Goal: Complete application form: Complete application form

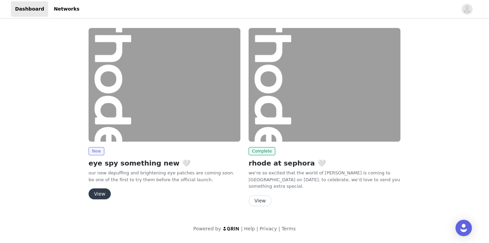
click at [99, 193] on button "View" at bounding box center [100, 194] width 22 height 11
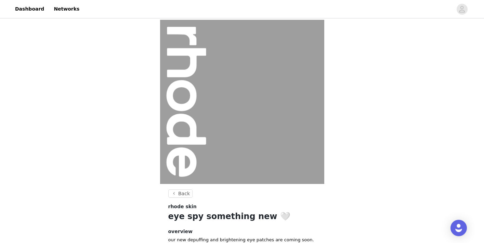
scroll to position [74, 0]
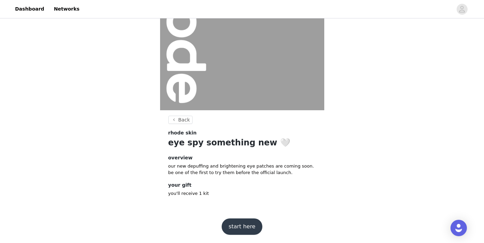
click at [240, 227] on button "start here" at bounding box center [242, 227] width 40 height 16
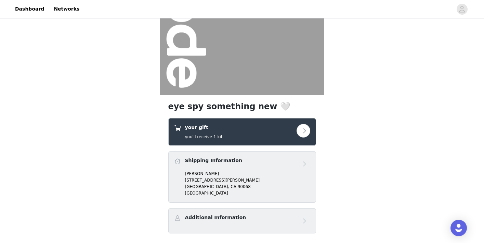
scroll to position [137, 0]
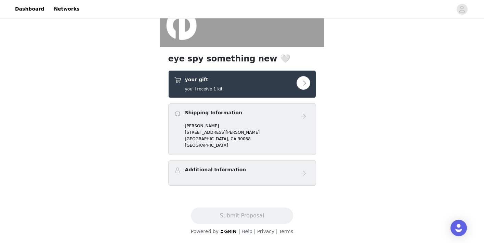
click at [303, 84] on button "button" at bounding box center [303, 83] width 14 height 14
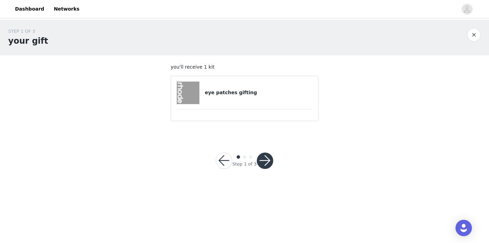
click at [232, 92] on h4 "eye patches gifting" at bounding box center [259, 92] width 108 height 7
click at [262, 156] on button "button" at bounding box center [265, 161] width 16 height 16
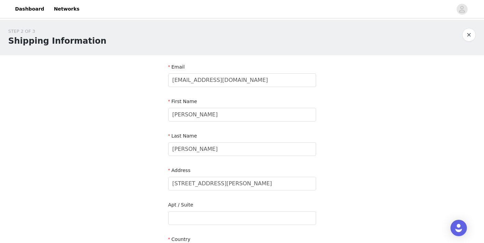
scroll to position [223, 0]
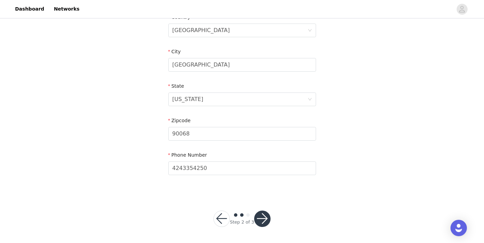
click at [261, 220] on button "button" at bounding box center [262, 219] width 16 height 16
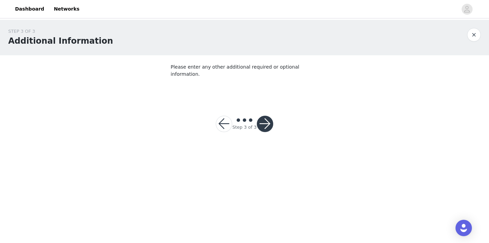
click at [266, 117] on button "button" at bounding box center [265, 124] width 16 height 16
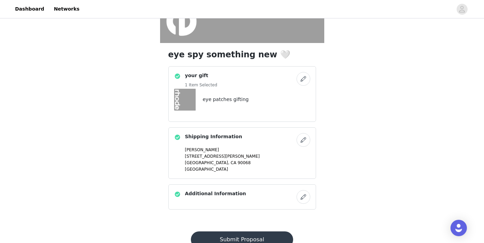
scroll to position [165, 0]
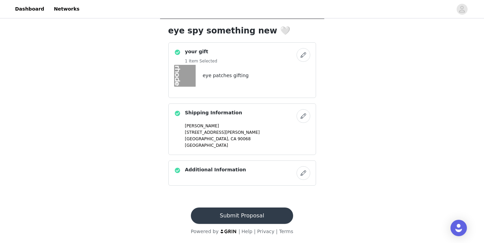
click at [242, 216] on button "Submit Proposal" at bounding box center [242, 216] width 102 height 16
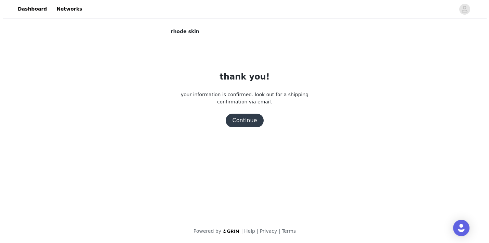
scroll to position [0, 0]
click at [244, 119] on button "Continue" at bounding box center [244, 121] width 38 height 14
